Goal: Find specific page/section: Find specific page/section

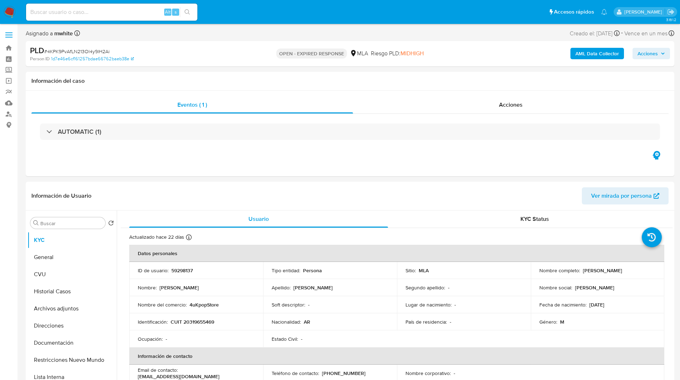
select select "10"
click at [284, 12] on ul "Pausado Ver notificaciones Alt s Accesos rápidos Presiona las siguientes teclas…" at bounding box center [316, 12] width 588 height 18
click at [256, 15] on ul "Pausado Ver notificaciones Alt s Accesos rápidos Presiona las siguientes teclas…" at bounding box center [316, 12] width 588 height 18
click at [276, 11] on ul "Pausado Ver notificaciones Alt s Accesos rápidos Presiona las siguientes teclas…" at bounding box center [316, 12] width 588 height 18
click at [295, 8] on ul "Pausado Ver notificaciones Alt s Accesos rápidos Presiona las siguientes teclas…" at bounding box center [316, 12] width 588 height 18
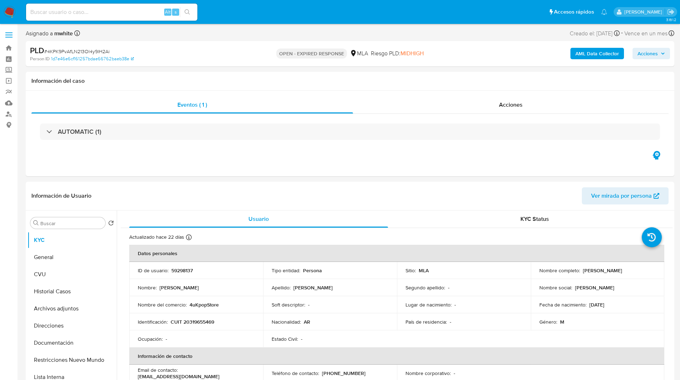
click at [226, 7] on ul "Pausado Ver notificaciones Alt s Accesos rápidos Presiona las siguientes teclas…" at bounding box center [316, 12] width 588 height 18
click at [204, 6] on ul "Pausado Ver notificaciones Alt s Accesos rápidos Presiona las siguientes teclas…" at bounding box center [316, 12] width 588 height 18
click at [216, 2] on nav "Pausado Ver notificaciones Alt s Accesos rápidos Presiona las siguientes teclas…" at bounding box center [340, 12] width 680 height 24
click at [221, 8] on ul "Pausado Ver notificaciones Alt s Accesos rápidos Presiona las siguientes teclas…" at bounding box center [316, 12] width 588 height 18
click at [246, 11] on ul "Pausado Ver notificaciones Alt s Accesos rápidos Presiona las siguientes teclas…" at bounding box center [316, 12] width 588 height 18
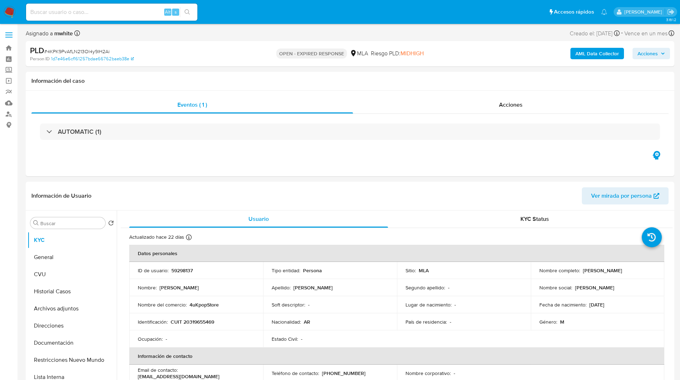
click at [327, 19] on ul "Pausado Ver notificaciones Alt s Accesos rápidos Presiona las siguientes teclas…" at bounding box center [316, 12] width 588 height 18
click at [354, 12] on ul "Pausado Ver notificaciones Alt s Accesos rápidos Presiona las siguientes teclas…" at bounding box center [316, 12] width 588 height 18
